Goal: Find contact information: Find contact information

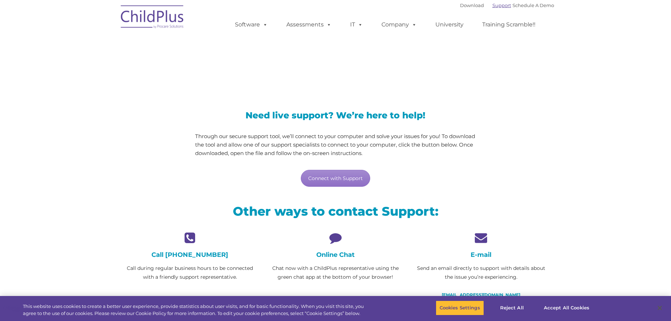
click at [498, 5] on link "Support" at bounding box center [501, 5] width 19 height 6
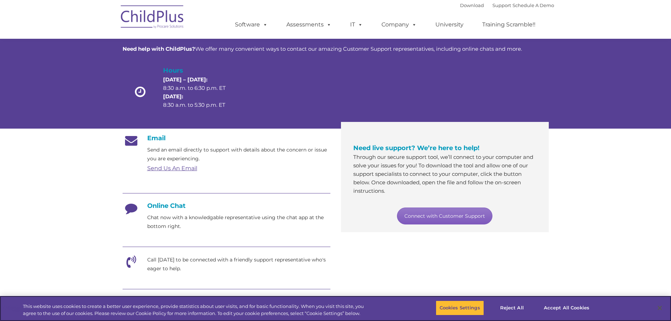
scroll to position [35, 0]
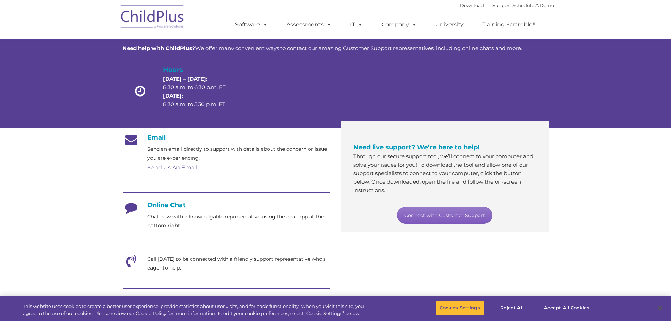
click at [441, 219] on link "Connect with Customer Support" at bounding box center [444, 215] width 95 height 17
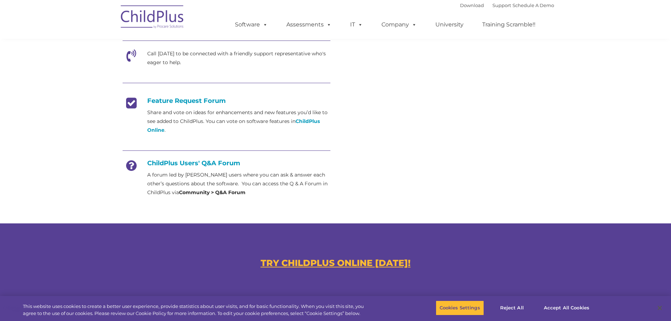
scroll to position [247, 0]
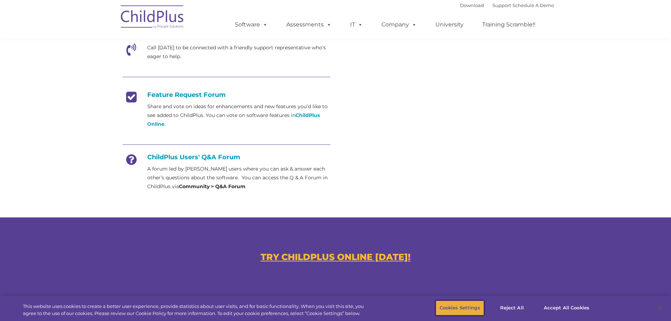
drag, startPoint x: 462, startPoint y: 307, endPoint x: 433, endPoint y: 309, distance: 28.9
click at [433, 309] on div "Cookies Settings Reject All Accept All Cookies" at bounding box center [516, 308] width 295 height 25
click at [571, 306] on button "Accept All Cookies" at bounding box center [566, 307] width 53 height 15
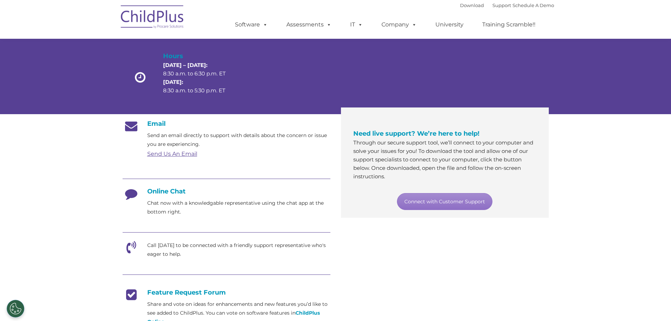
scroll to position [0, 0]
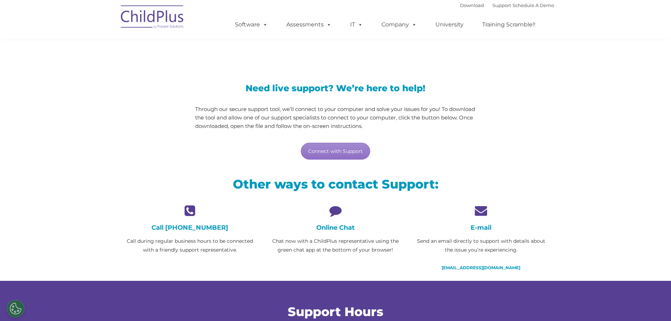
scroll to position [27, 0]
click at [345, 153] on link "Connect with Support" at bounding box center [335, 151] width 69 height 17
click at [481, 212] on icon at bounding box center [480, 211] width 135 height 12
click at [483, 268] on link "support@childplus.com" at bounding box center [481, 267] width 79 height 5
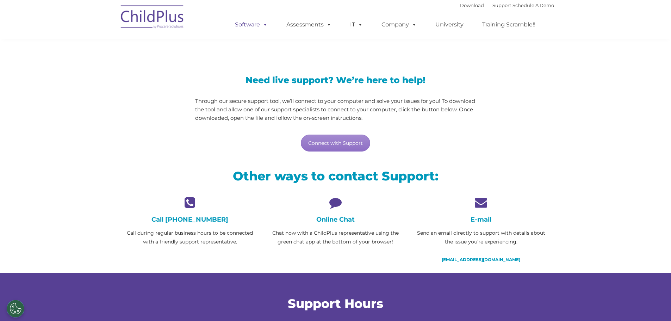
scroll to position [0, 0]
